Goal: Find specific page/section: Find specific page/section

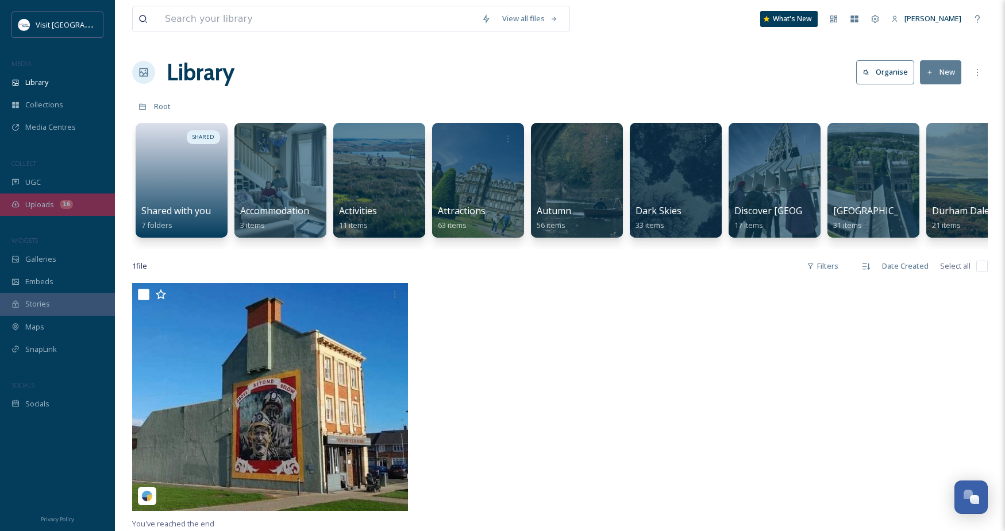
click at [37, 209] on span "Uploads" at bounding box center [39, 204] width 29 height 11
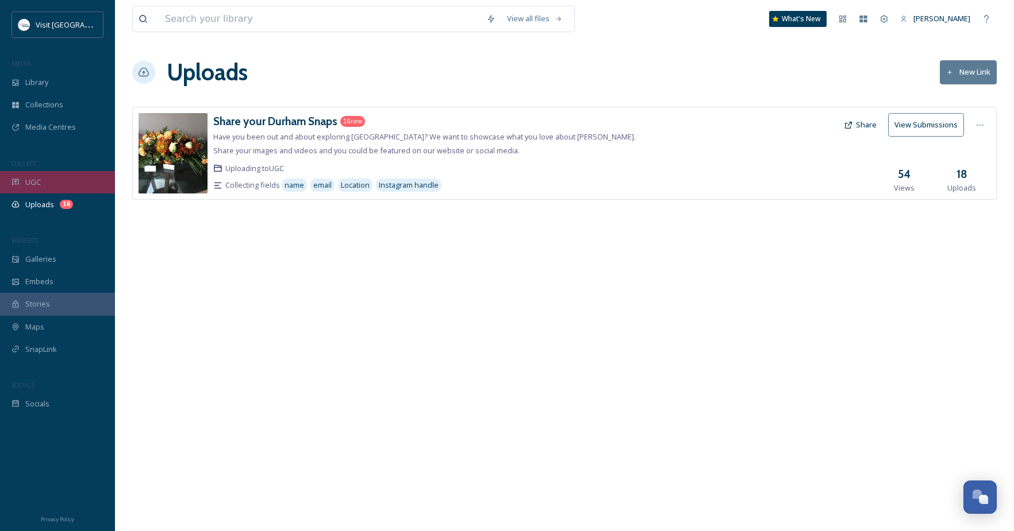
click at [37, 190] on div "UGC" at bounding box center [57, 182] width 115 height 22
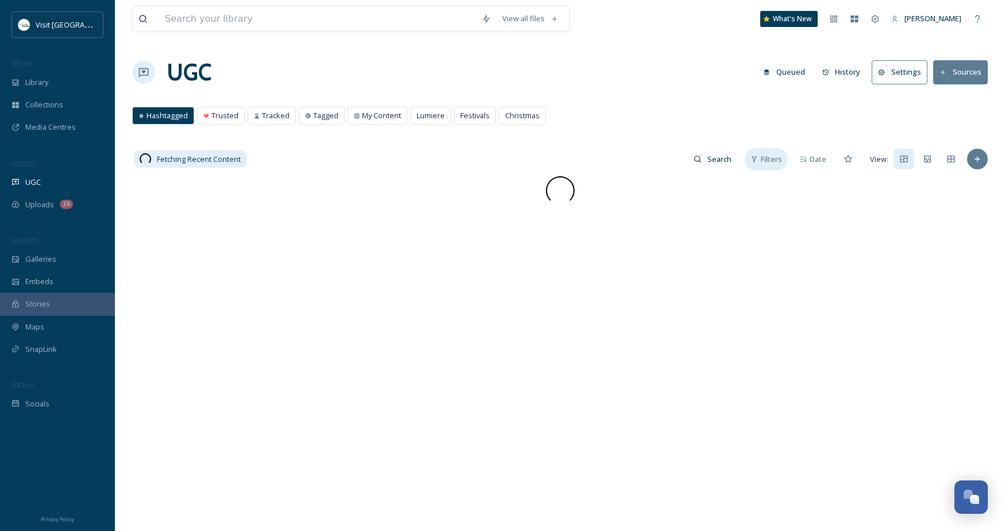
click at [756, 164] on div "Filters" at bounding box center [766, 159] width 43 height 22
click at [630, 187] on div "Status" at bounding box center [672, 185] width 229 height 22
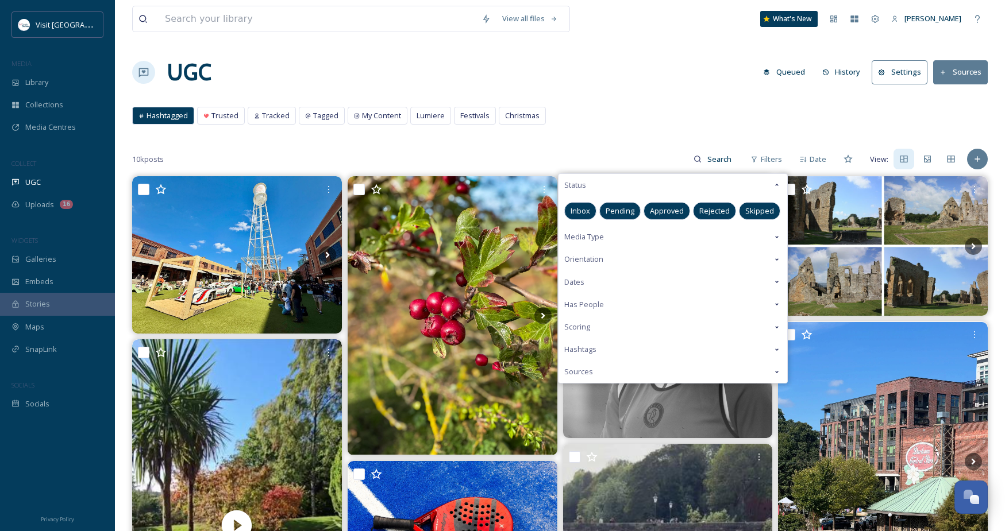
click at [662, 206] on span "Approved" at bounding box center [667, 211] width 34 height 11
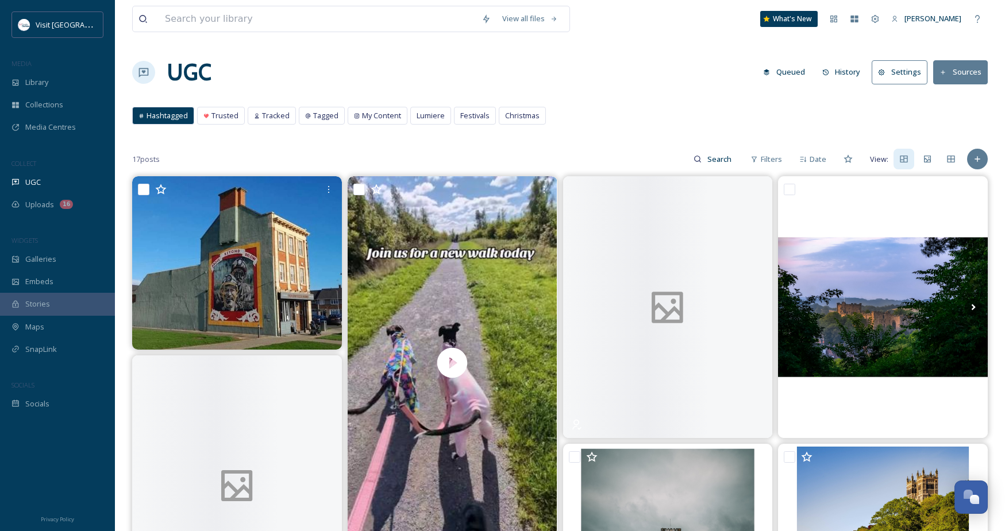
click at [618, 114] on div "Hashtagged Trusted Tracked Tagged My Content Lumiere Festivals Christmas Hashta…" at bounding box center [560, 119] width 856 height 24
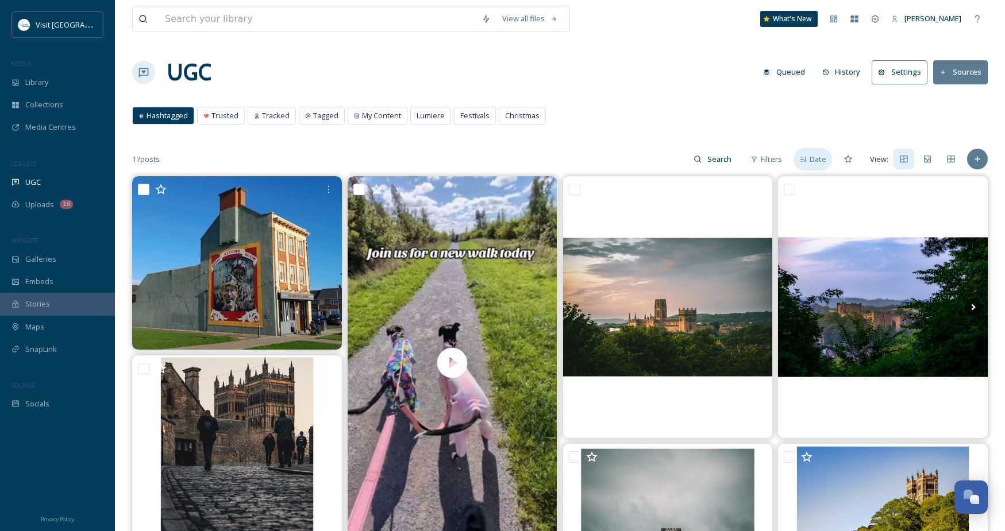
click at [809, 156] on div "Date" at bounding box center [812, 159] width 38 height 22
click at [30, 84] on span "Library" at bounding box center [36, 82] width 23 height 11
